Goal: Find specific page/section: Find specific page/section

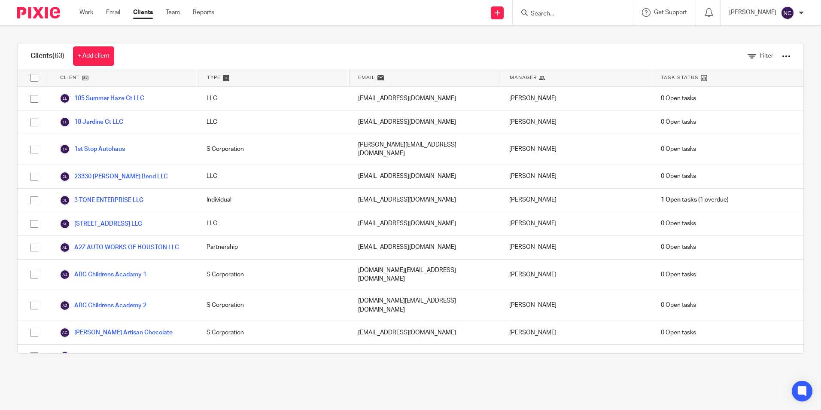
click at [541, 15] on input "Search" at bounding box center [568, 14] width 77 height 8
type input "triplr"
click at [557, 47] on div "Triple 5 Enterprises LLC Nadav Alatin < ned@ triple fiveconstruction.com >" at bounding box center [606, 36] width 171 height 33
click at [563, 41] on link at bounding box center [607, 37] width 158 height 20
